Goal: Transaction & Acquisition: Purchase product/service

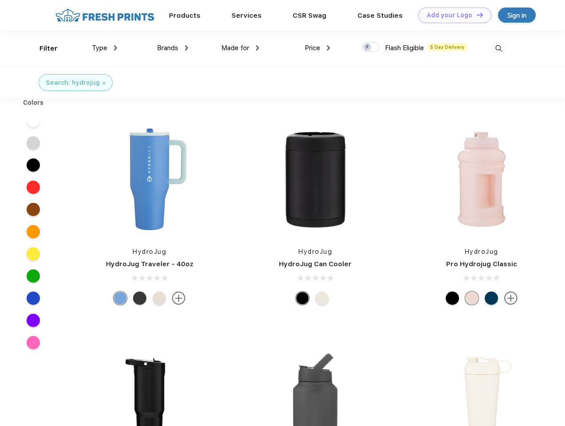
click at [451, 15] on link "Add your Logo Design Tool" at bounding box center [454, 16] width 73 height 16
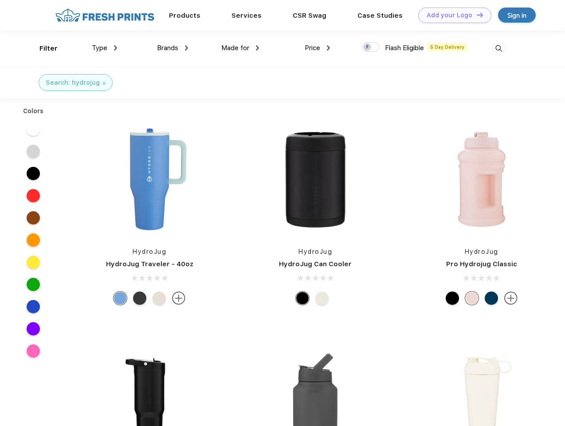
click at [0, 0] on div "Design Tool" at bounding box center [0, 0] width 0 height 0
click at [476, 15] on link "Add your Logo Design Tool" at bounding box center [454, 16] width 73 height 16
click at [43, 48] on div "Filter" at bounding box center [48, 48] width 18 height 10
click at [105, 48] on span "Type" at bounding box center [100, 48] width 16 height 8
click at [172, 48] on span "Brands" at bounding box center [167, 48] width 21 height 8
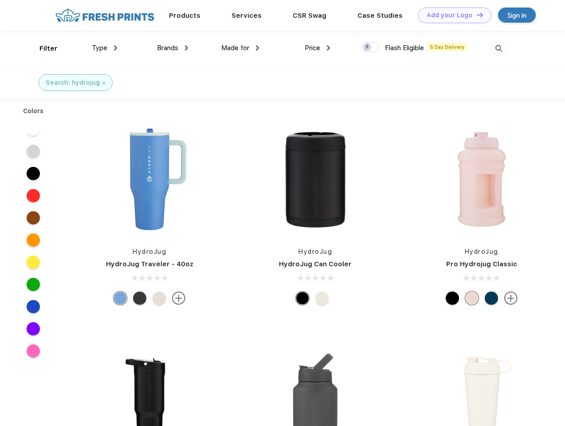
click at [240, 48] on span "Made for" at bounding box center [235, 48] width 28 height 8
click at [317, 48] on span "Price" at bounding box center [313, 48] width 16 height 8
click at [371, 47] on div at bounding box center [370, 47] width 17 height 10
click at [368, 47] on input "checkbox" at bounding box center [365, 45] width 6 height 6
click at [498, 48] on img at bounding box center [498, 48] width 15 height 15
